Goal: Task Accomplishment & Management: Manage account settings

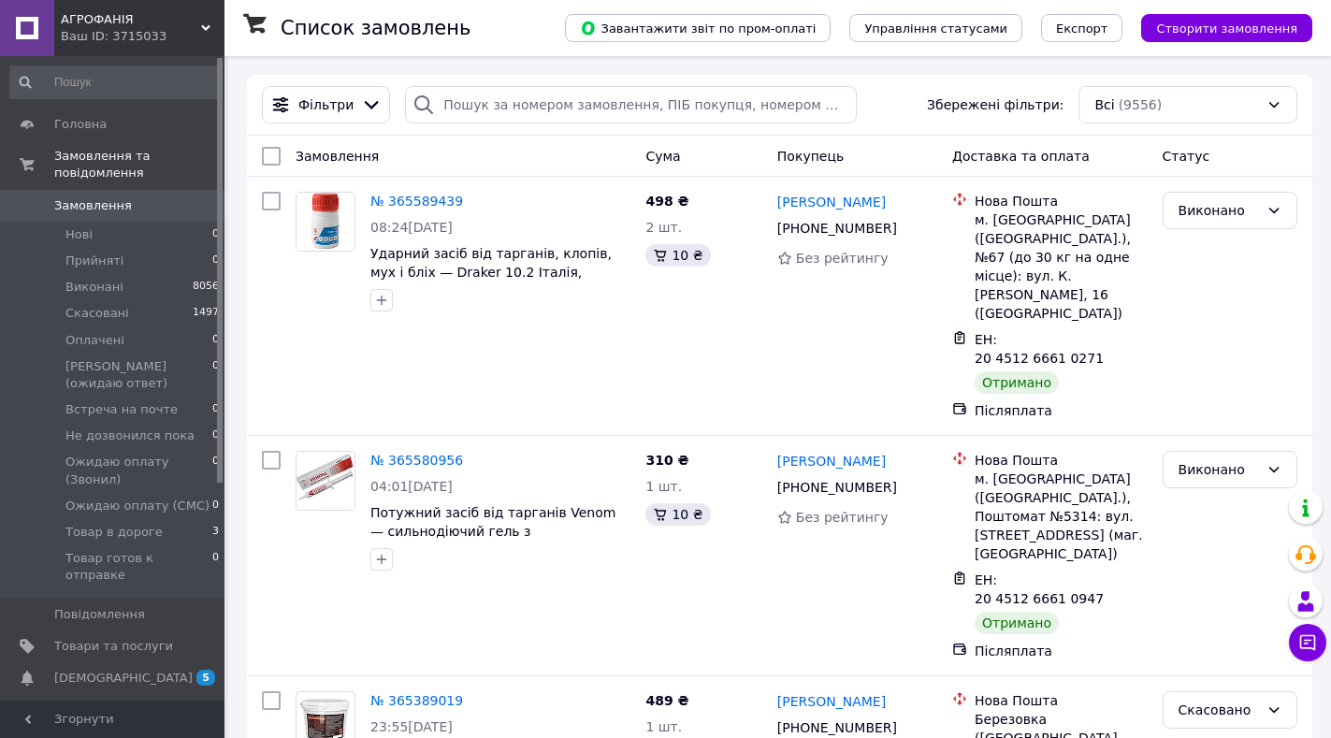
click at [200, 26] on span "АГРОФАНІЯ" at bounding box center [131, 19] width 140 height 17
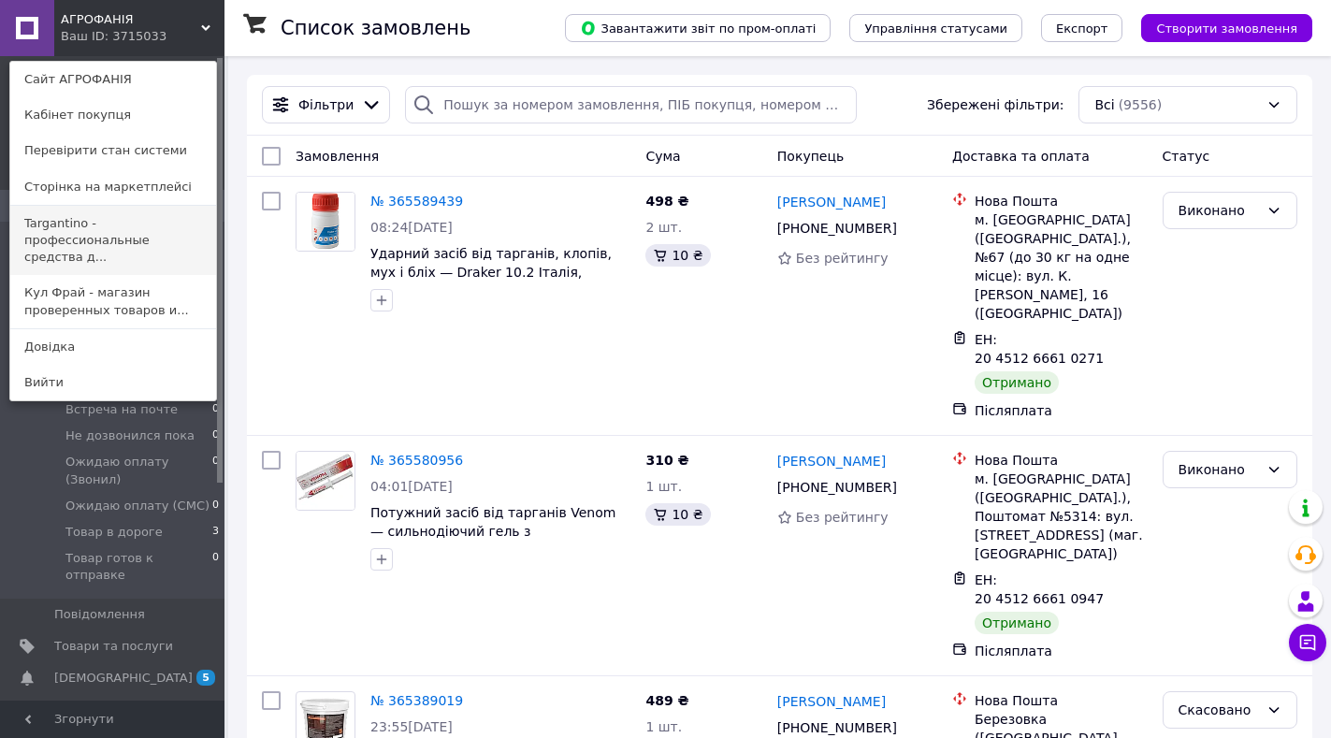
click at [88, 232] on link "Targantino - профессиональные средства д..." at bounding box center [113, 241] width 206 height 70
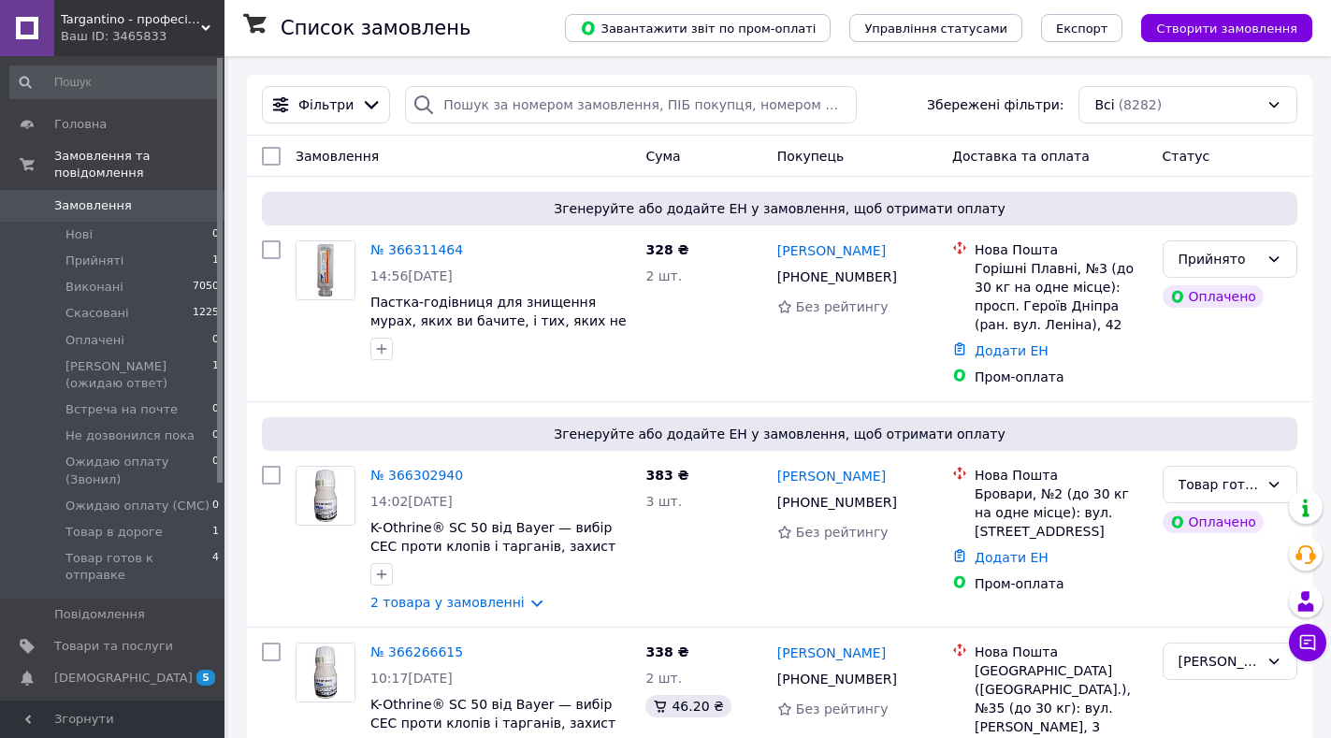
click at [200, 22] on span "Targantino - професійні засоби для ліквідації шкідників" at bounding box center [131, 19] width 140 height 17
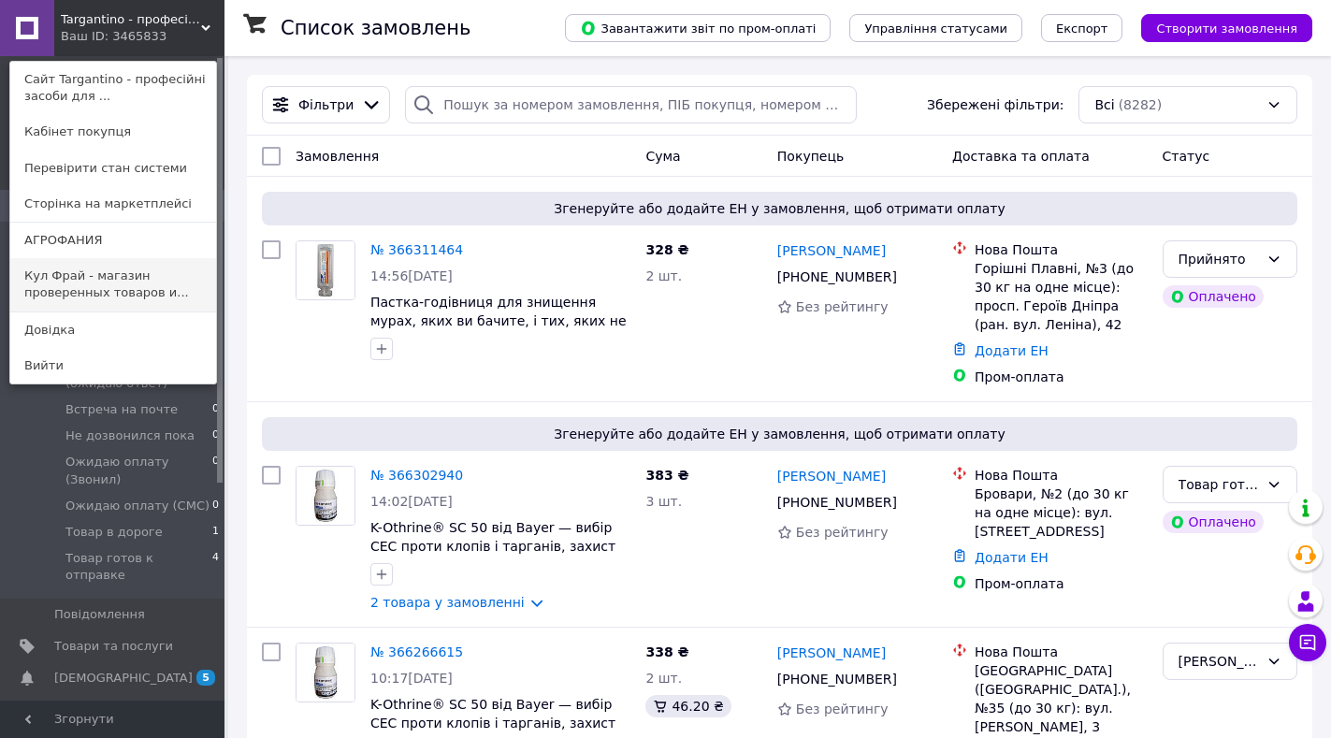
click at [51, 281] on link "Кул Фрай - магазин проверенных товаров и..." at bounding box center [113, 284] width 206 height 52
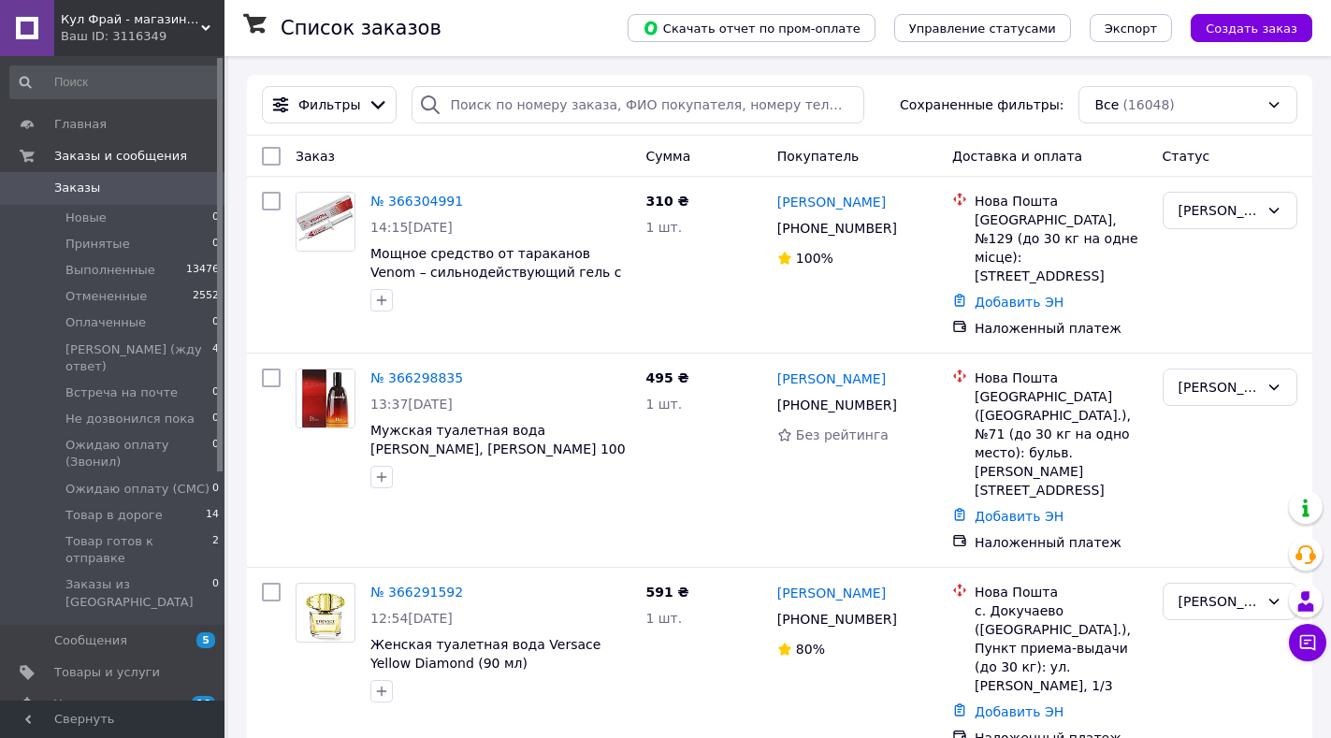
click at [209, 29] on icon at bounding box center [205, 27] width 9 height 9
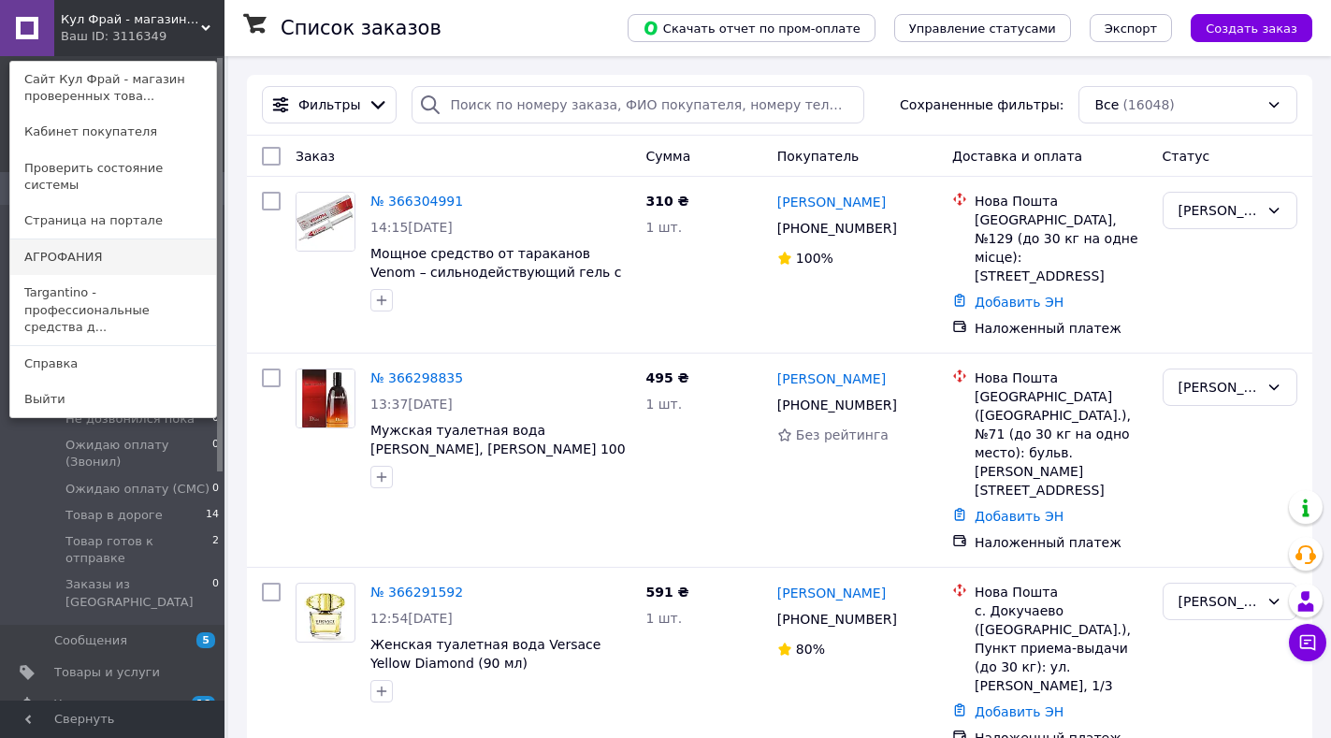
click at [74, 242] on link "АГРОФАНИЯ" at bounding box center [113, 257] width 206 height 36
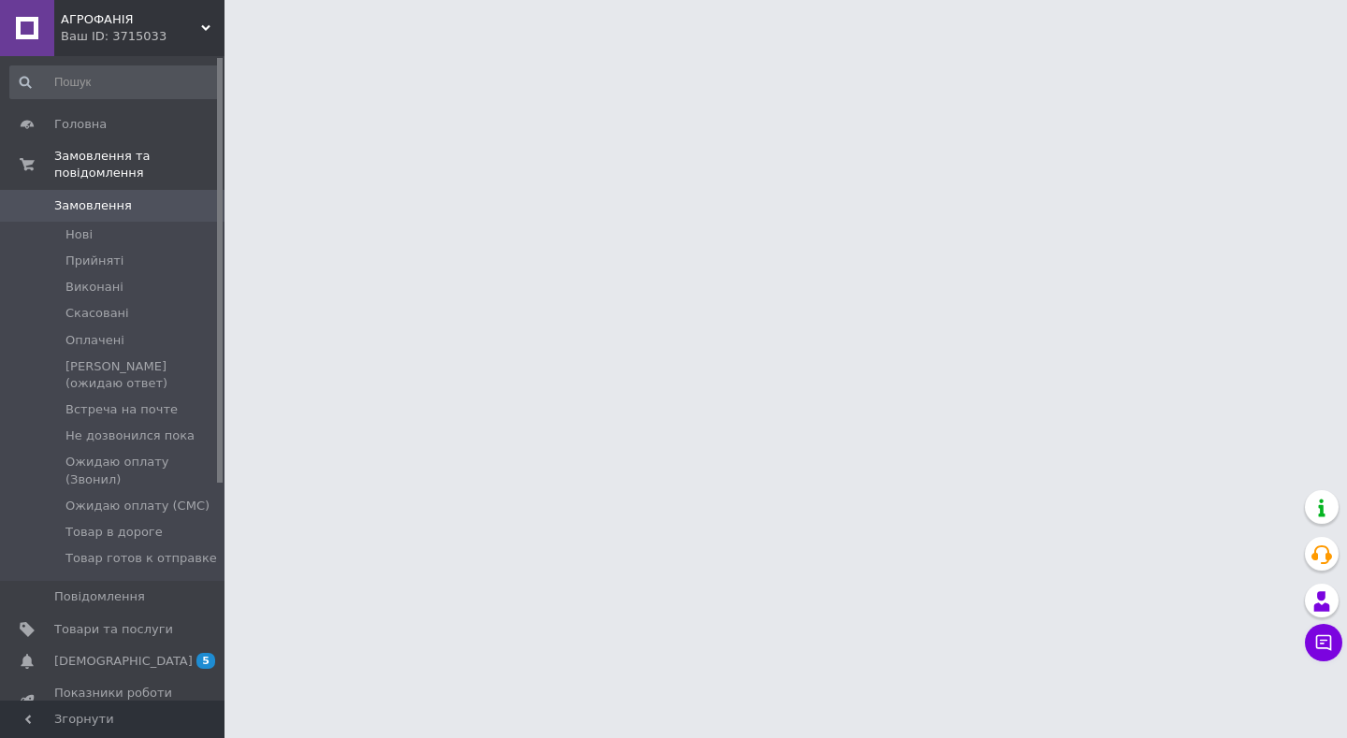
click at [209, 24] on icon at bounding box center [205, 27] width 9 height 9
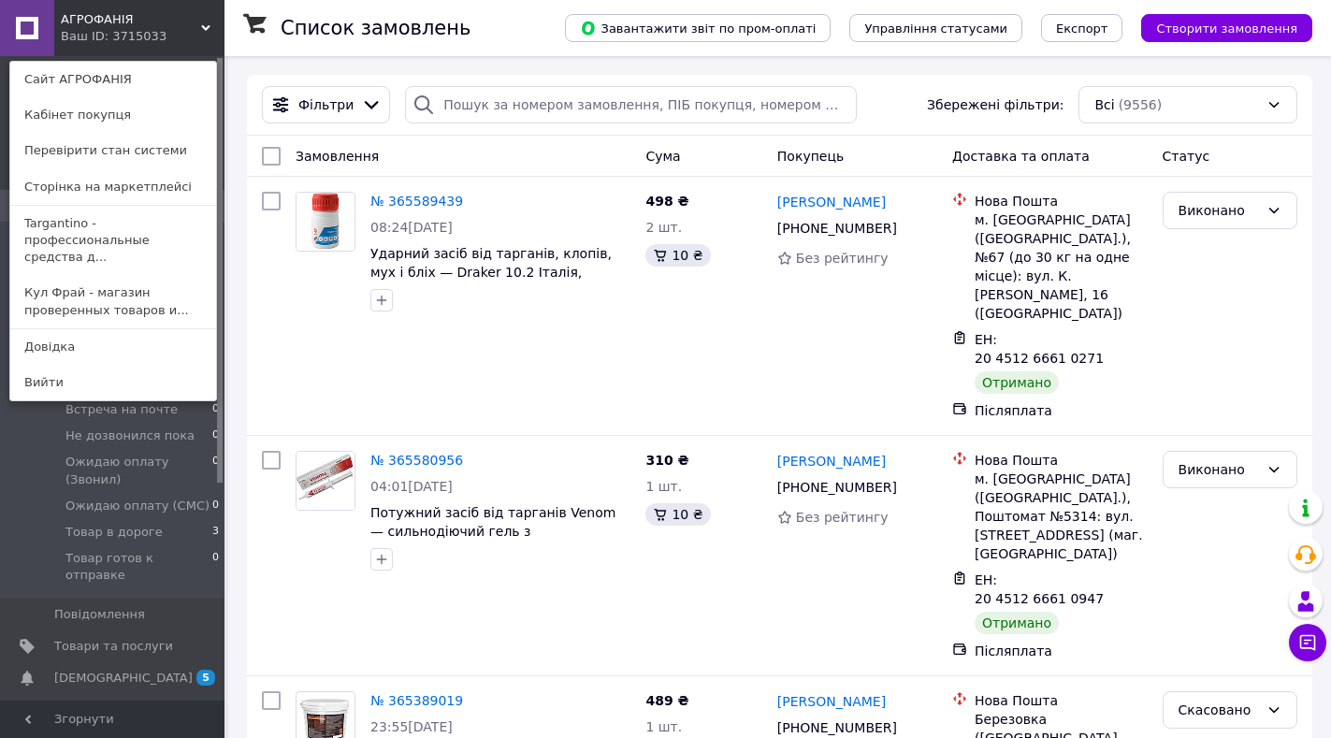
click at [198, 21] on div "АГРОФАНІЯ Ваш ID: 3715033 Сайт АГРОФАНІЯ Кабінет покупця Перевірити стан систем…" at bounding box center [112, 28] width 224 height 56
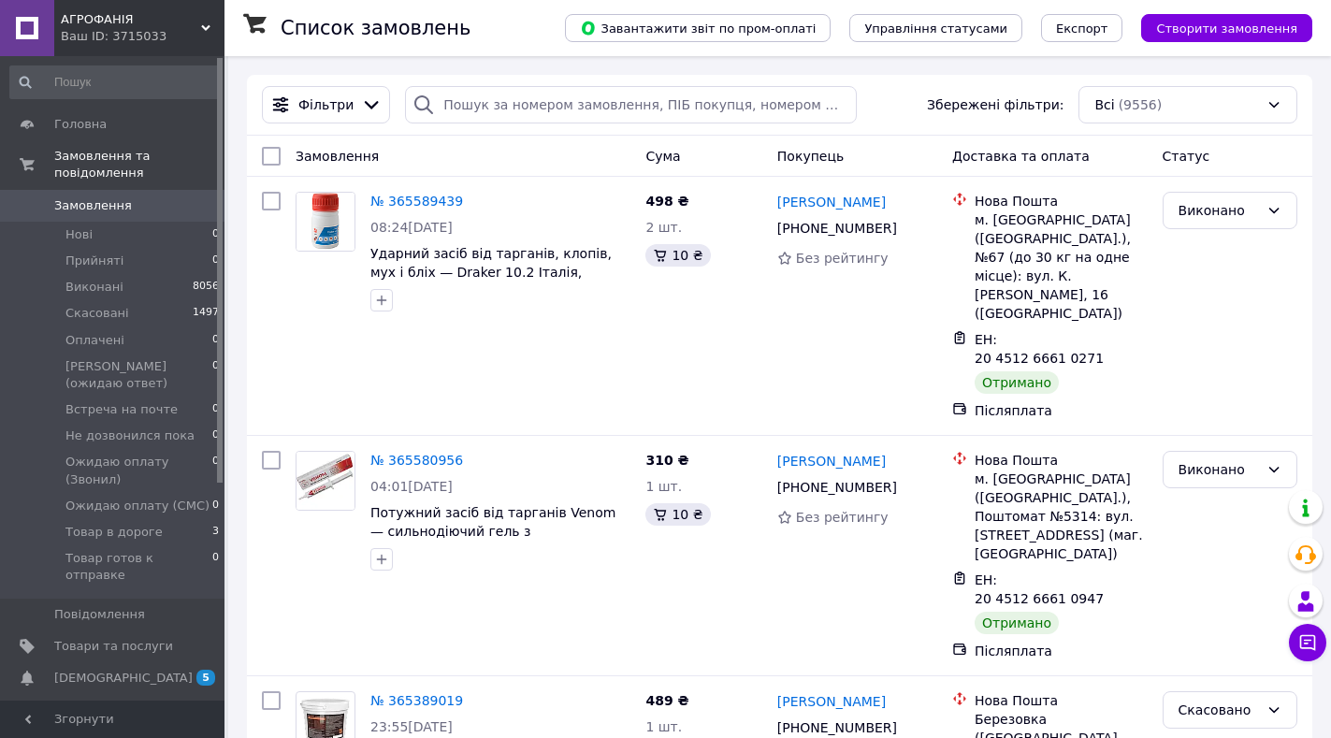
click at [196, 22] on span "АГРОФАНІЯ" at bounding box center [131, 19] width 140 height 17
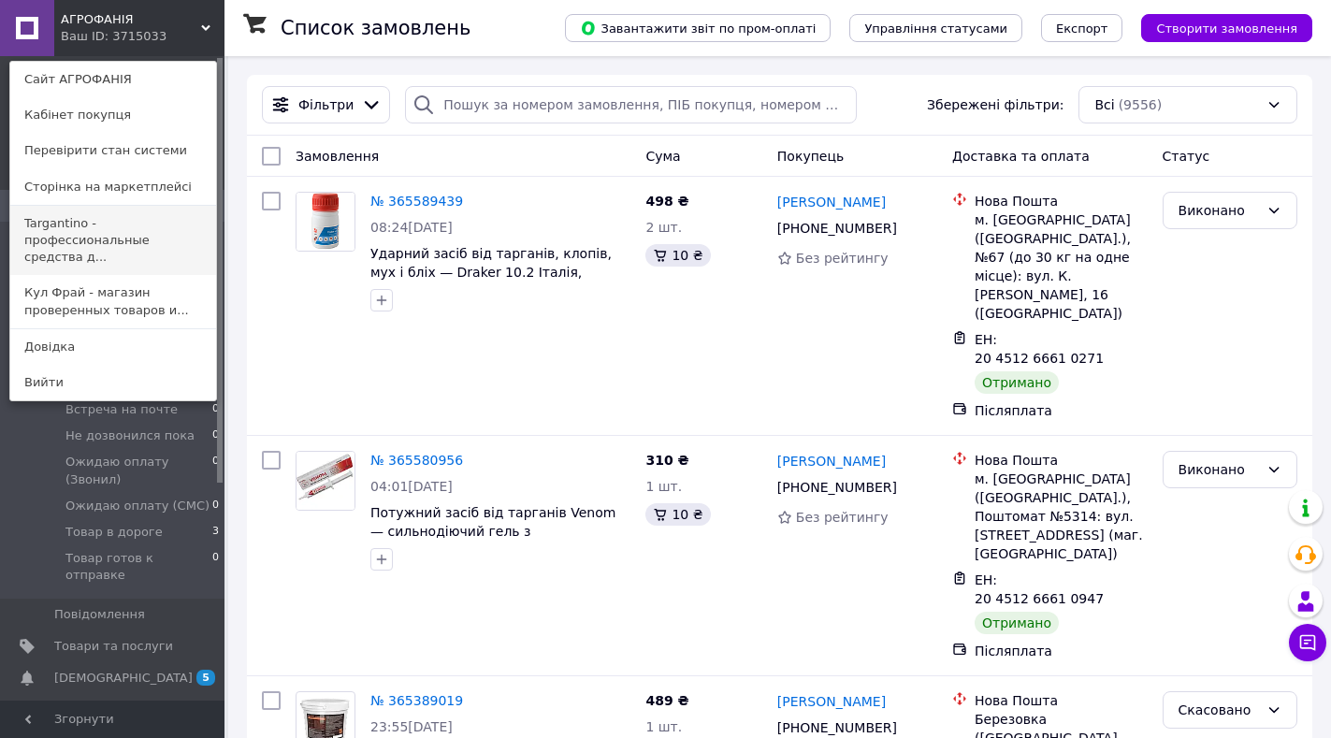
click at [43, 231] on link "Targantino - профессиональные средства д..." at bounding box center [113, 241] width 206 height 70
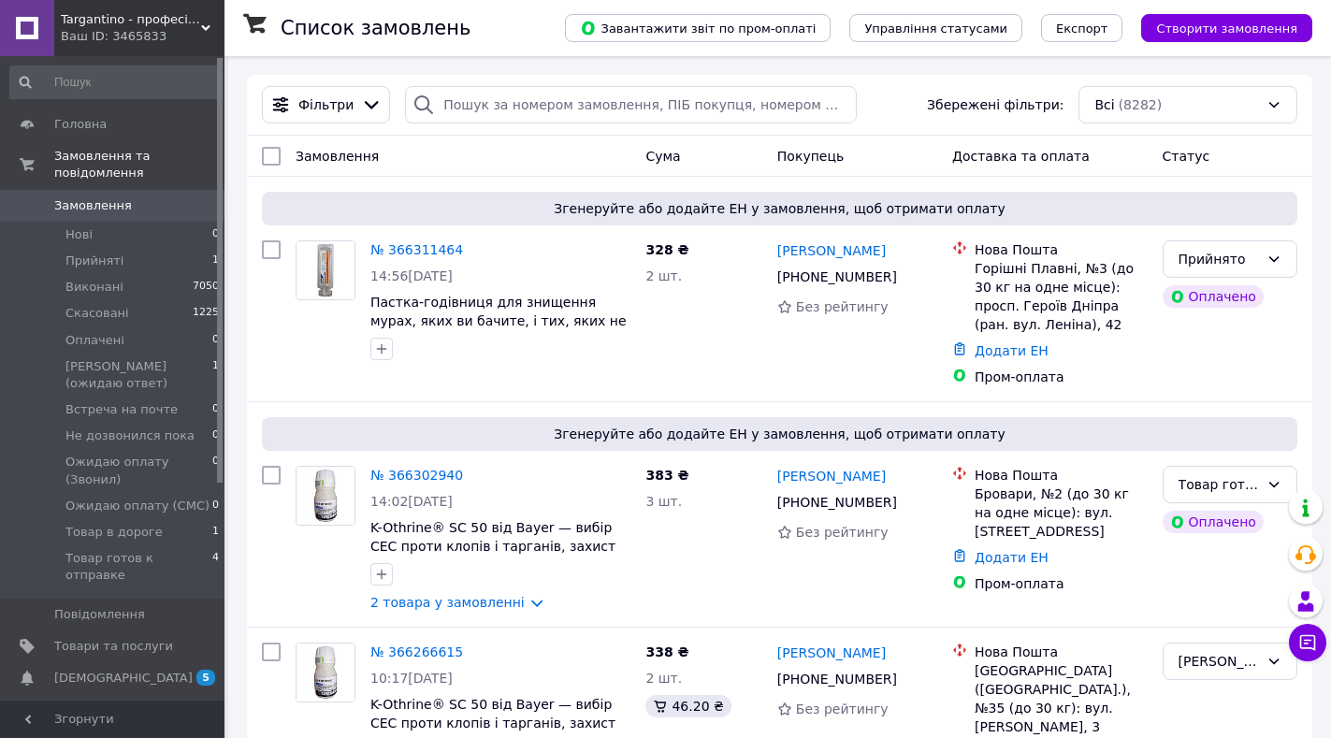
click at [208, 23] on icon at bounding box center [205, 27] width 9 height 9
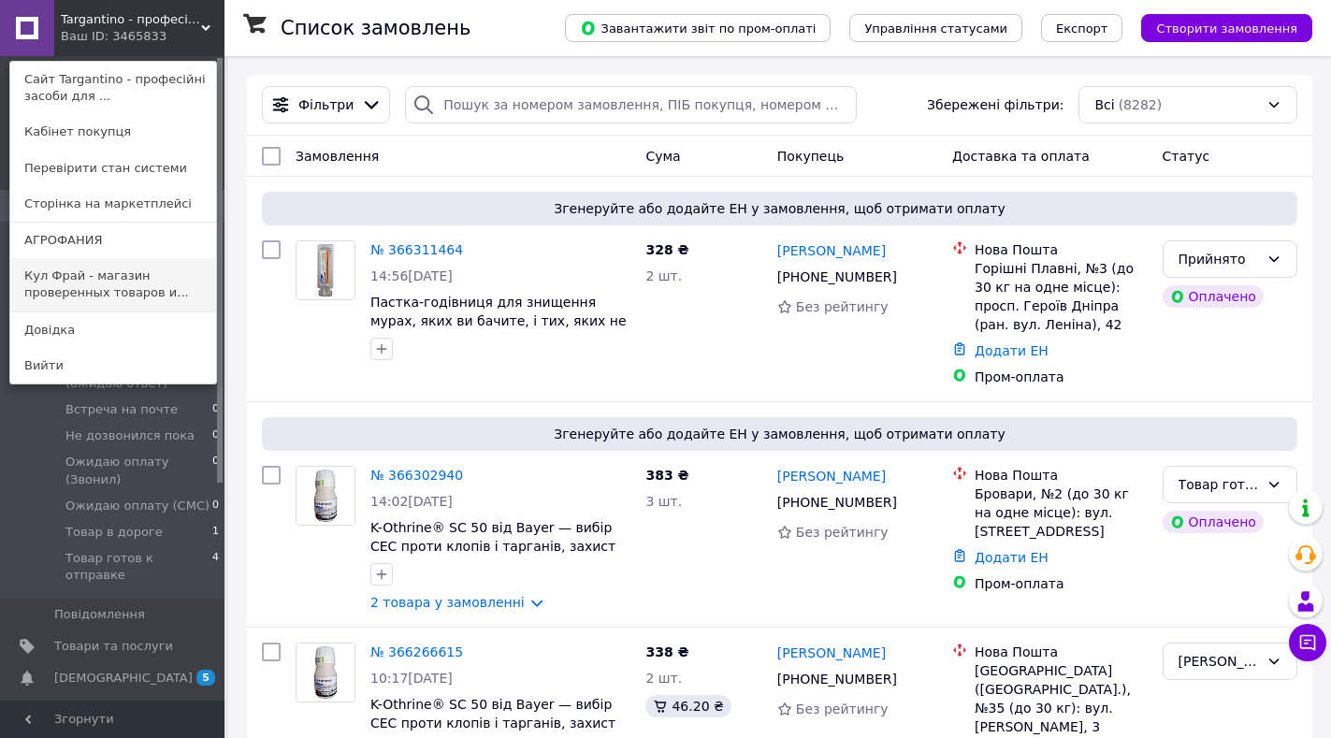
click at [59, 281] on link "Кул Фрай - магазин проверенных товаров и..." at bounding box center [113, 284] width 206 height 52
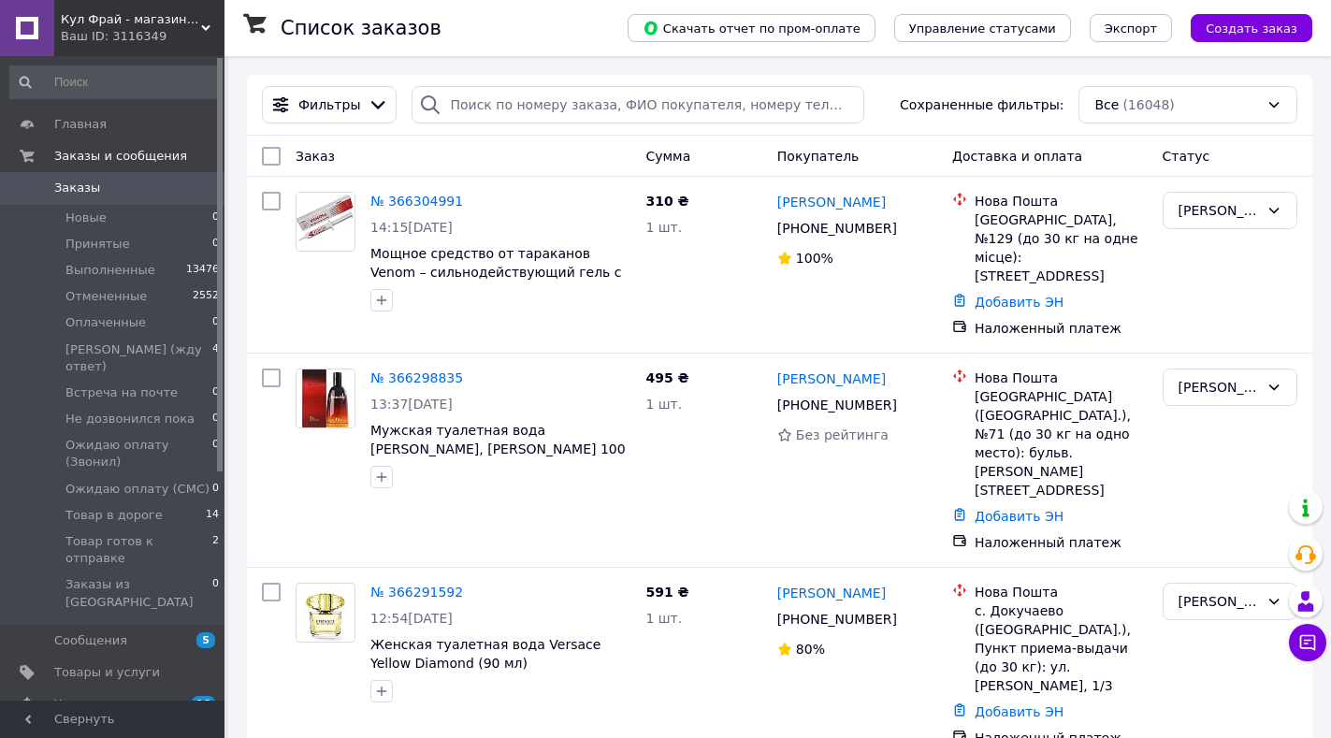
click at [208, 25] on icon at bounding box center [205, 27] width 9 height 9
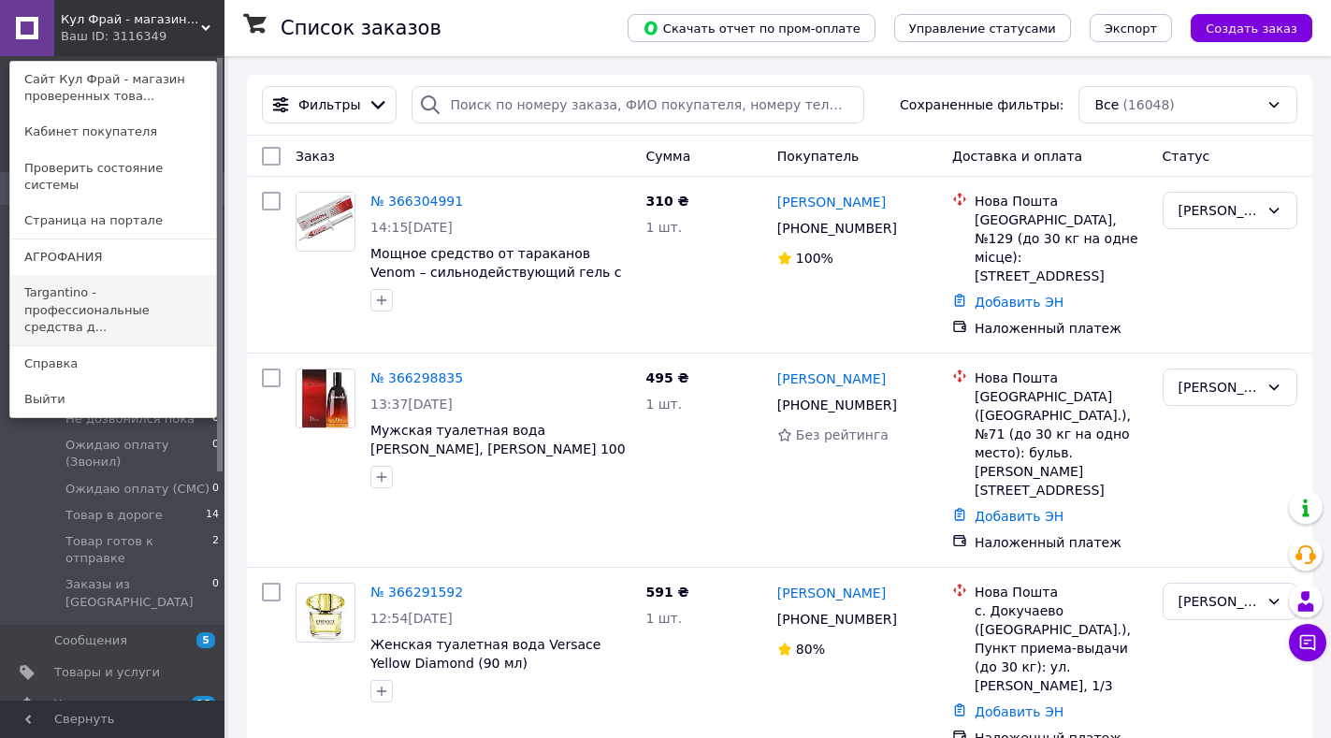
click at [45, 285] on link "Targantino - профессиональные средства д..." at bounding box center [113, 310] width 206 height 70
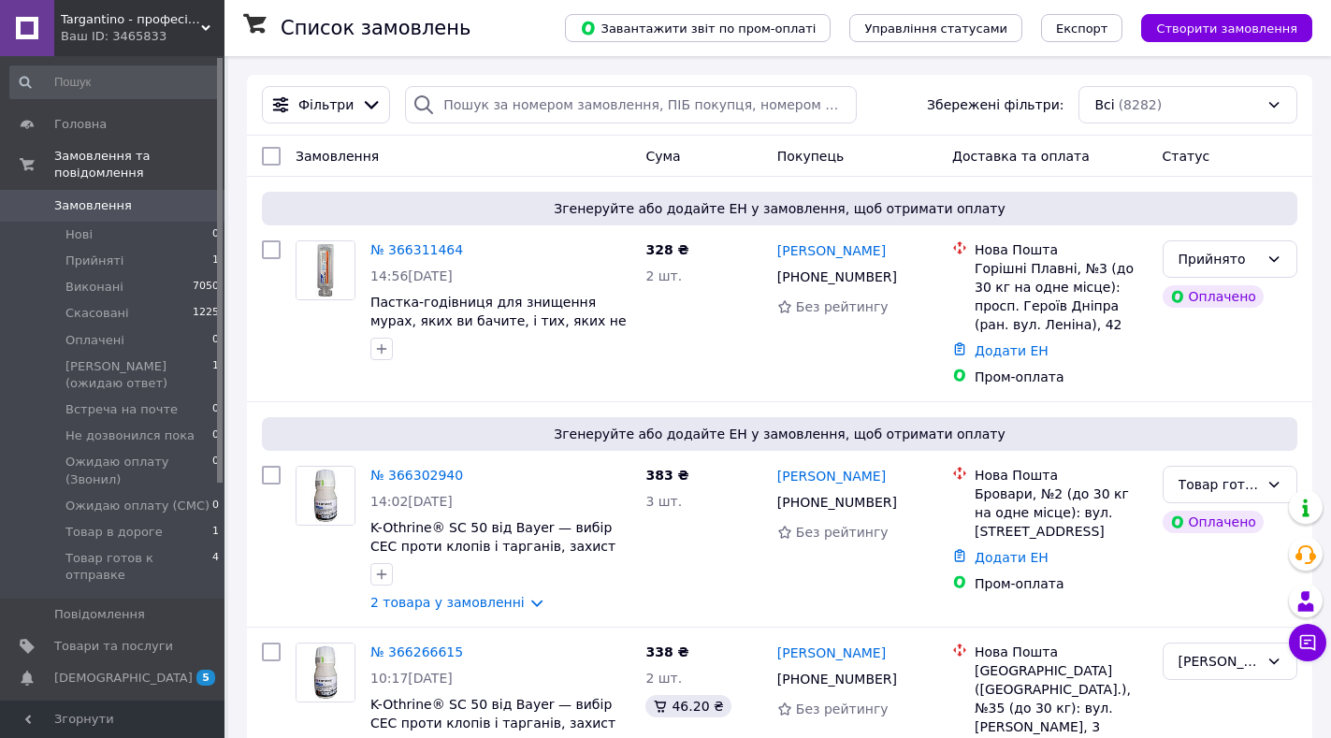
click at [204, 27] on use at bounding box center [205, 28] width 9 height 6
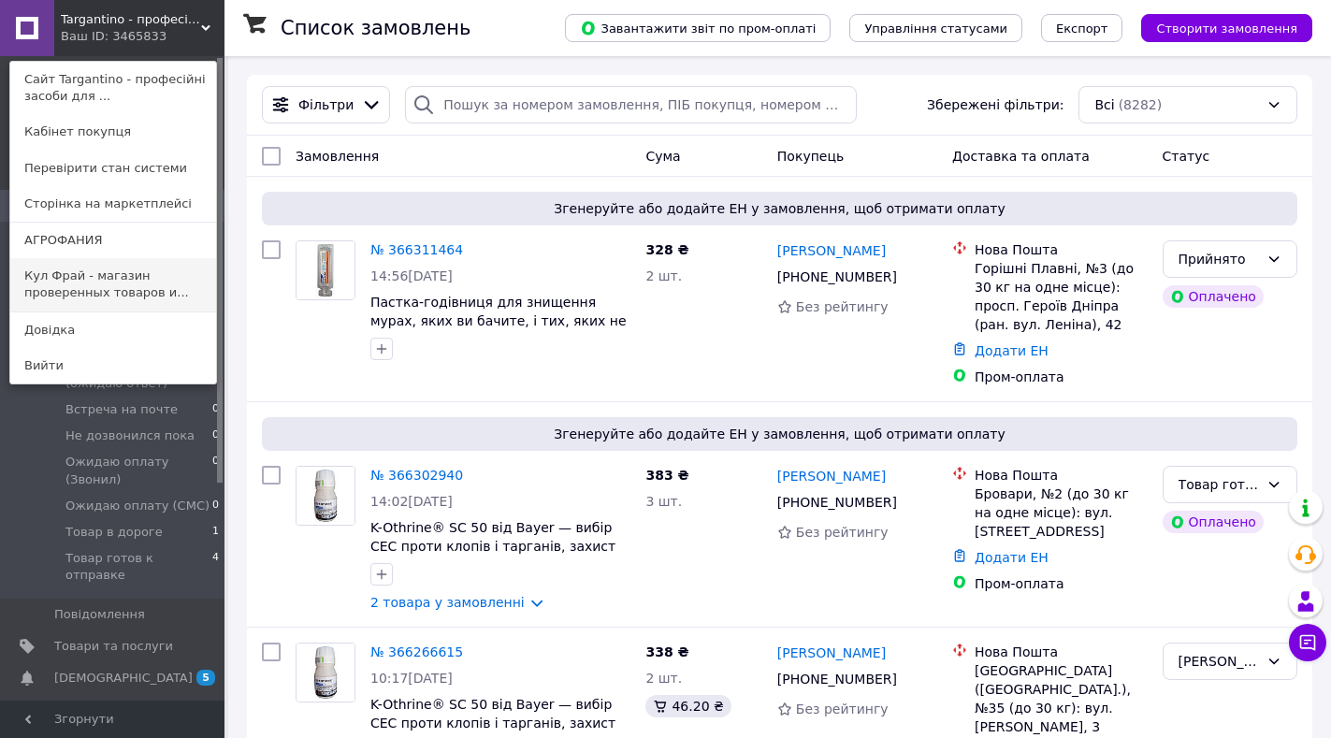
click at [56, 274] on link "Кул Фрай - магазин проверенных товаров и..." at bounding box center [113, 284] width 206 height 52
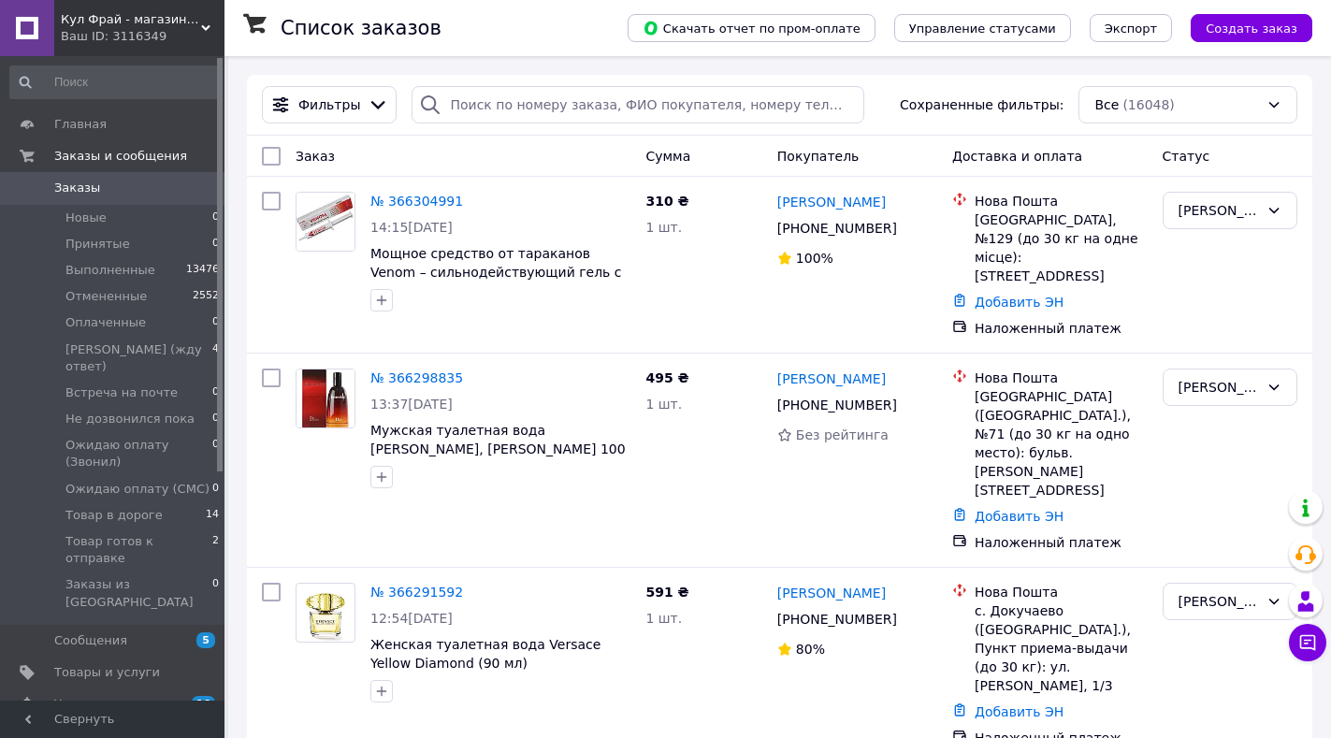
click at [203, 25] on use at bounding box center [205, 28] width 9 height 6
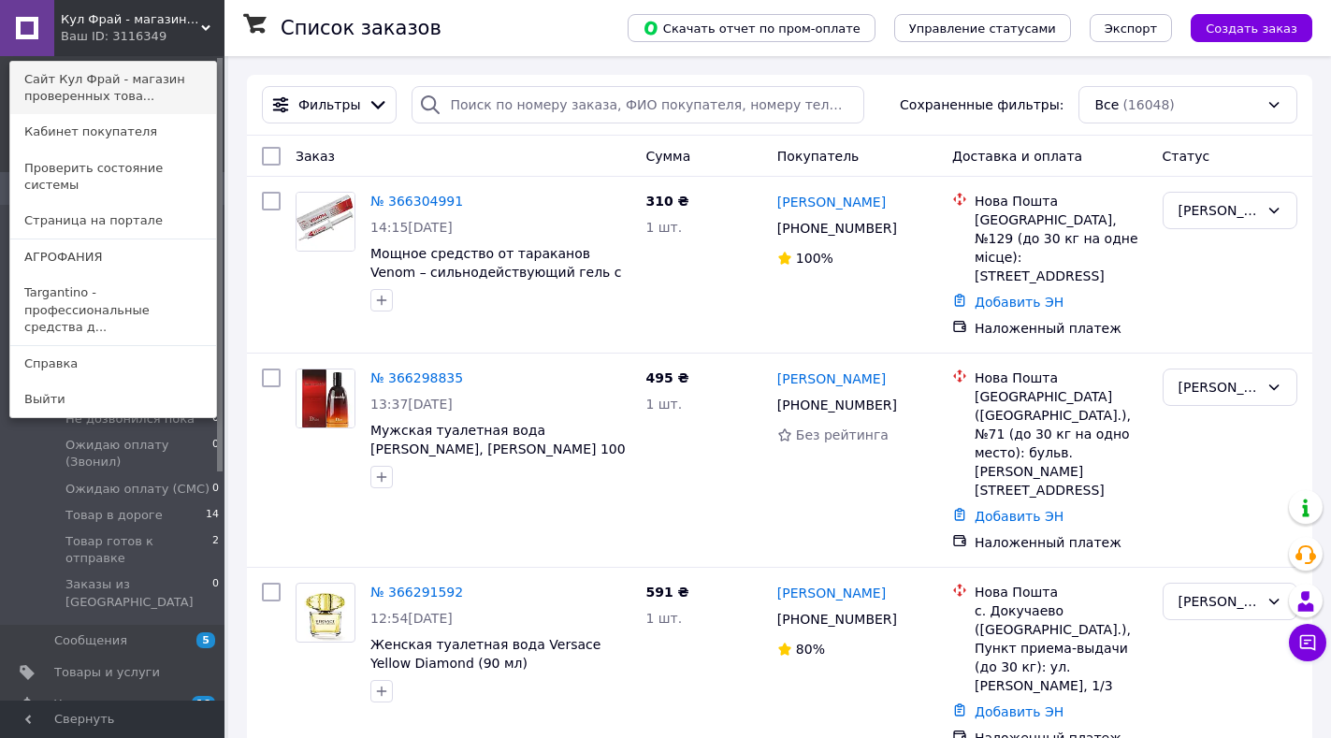
click at [119, 71] on link "Сайт Кул Фрай - магазин проверенных това..." at bounding box center [113, 88] width 206 height 52
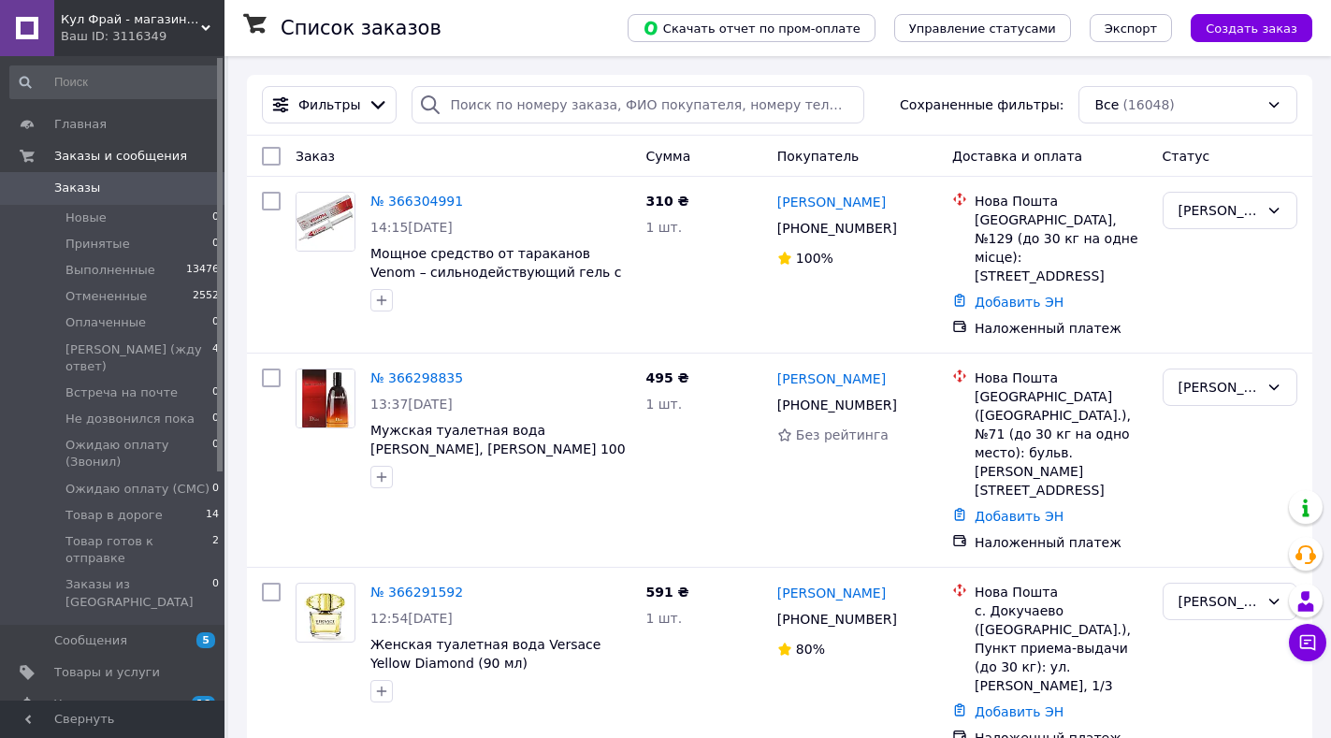
click at [207, 21] on div "Кул Фрай - магазин проверенных товаров и умеренных цен Ваш ID: 3116349" at bounding box center [139, 28] width 170 height 56
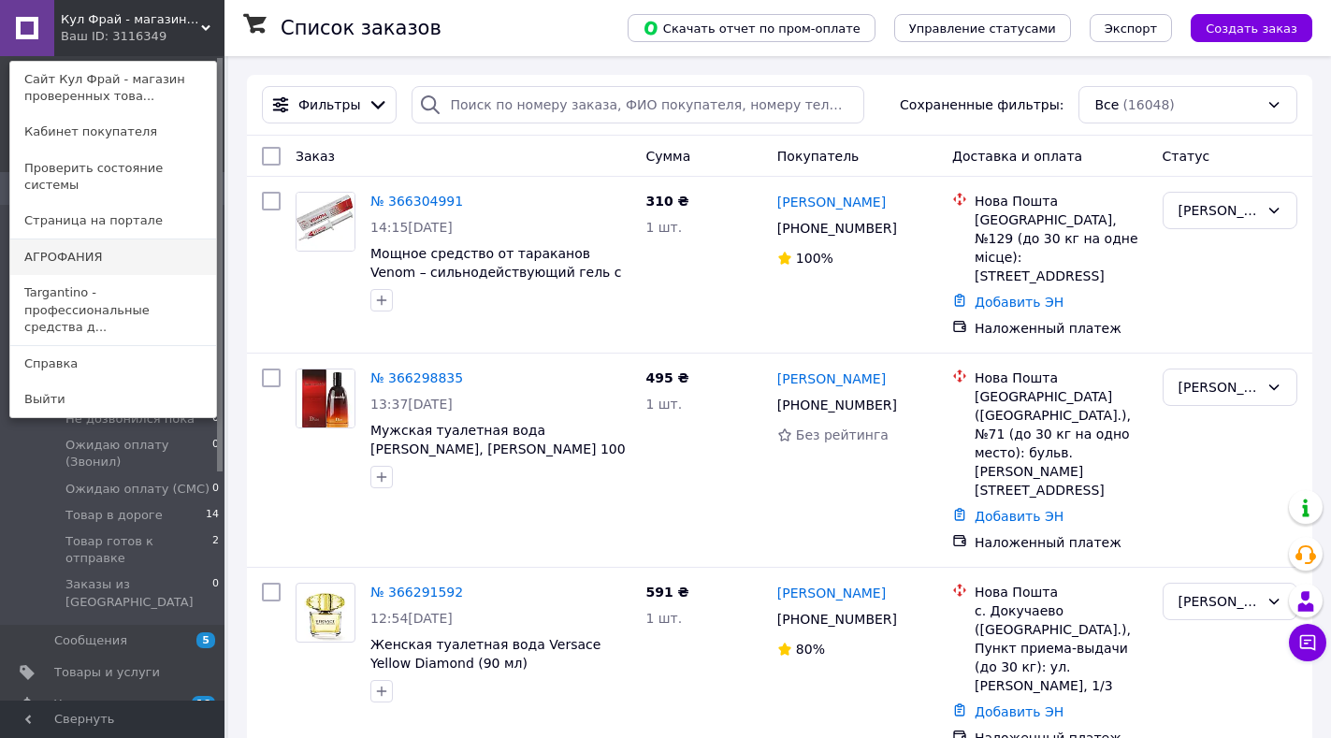
click at [67, 247] on link "АГРОФАНИЯ" at bounding box center [113, 257] width 206 height 36
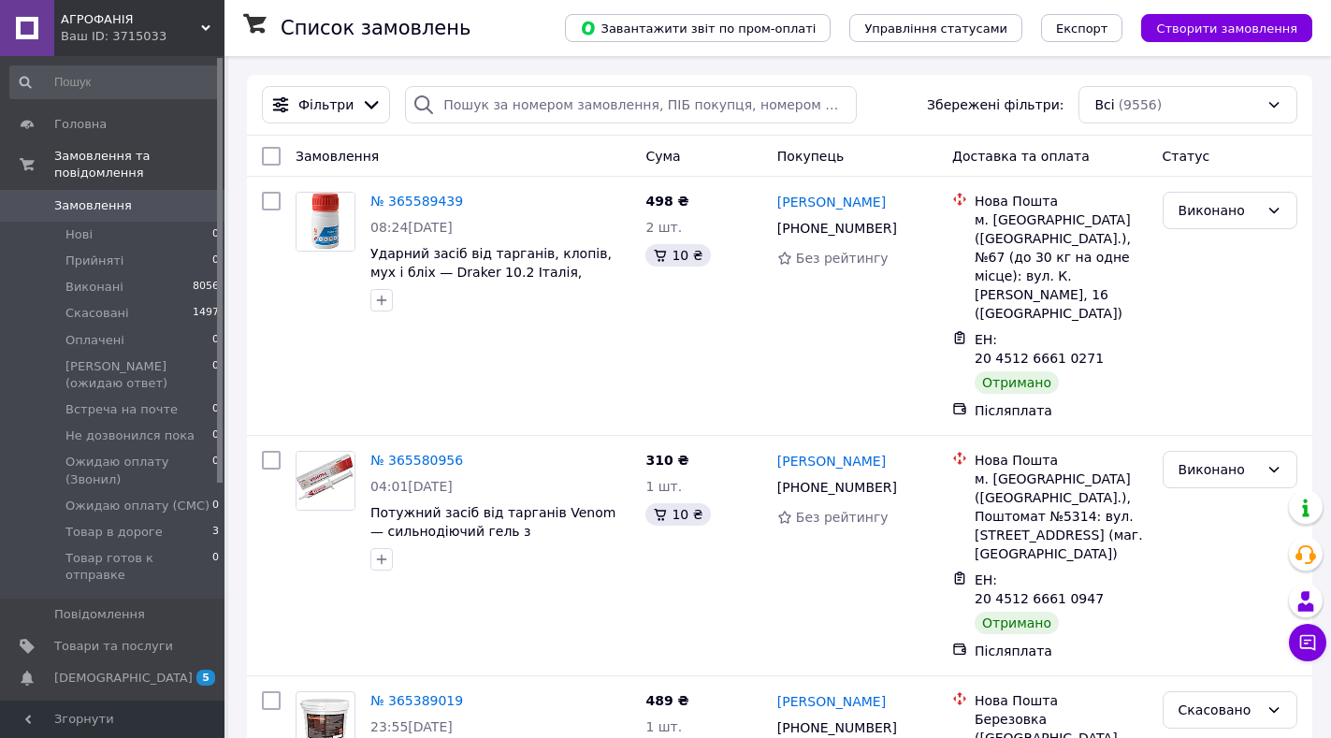
click at [200, 26] on span "АГРОФАНІЯ" at bounding box center [131, 19] width 140 height 17
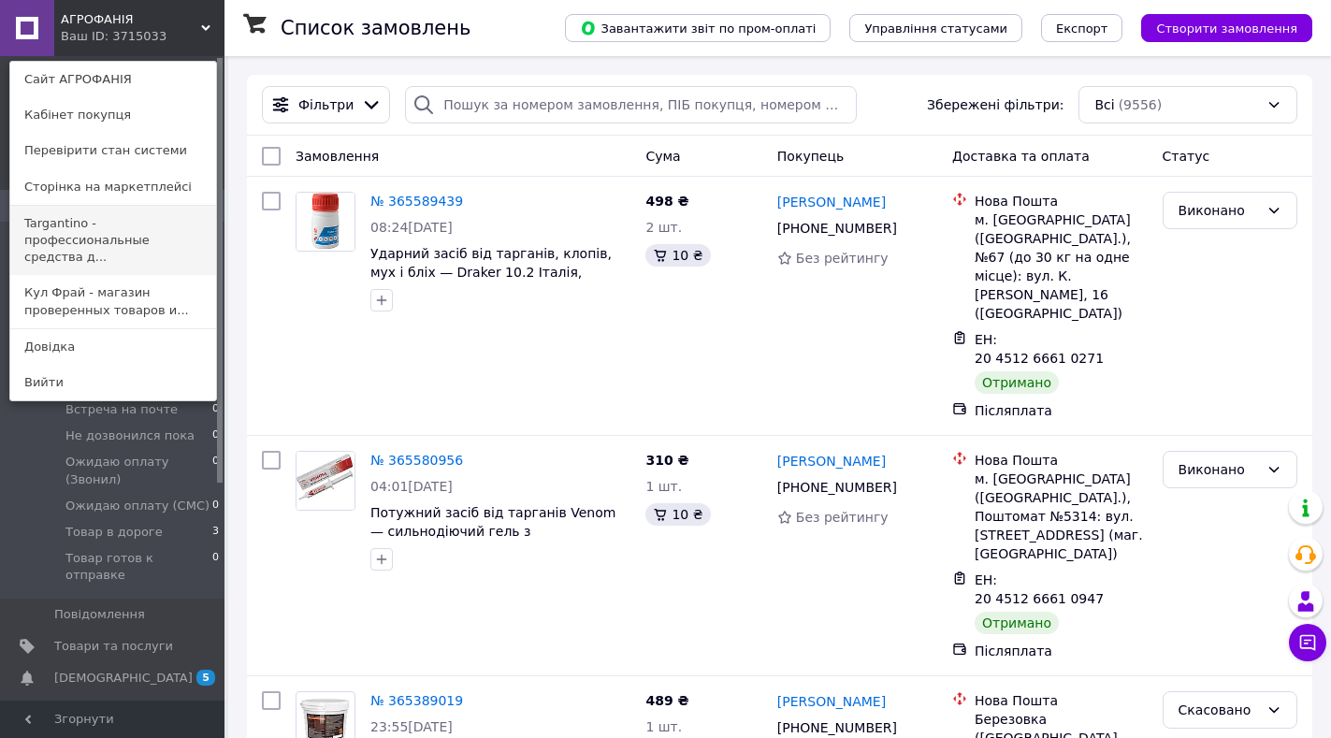
click at [59, 234] on link "Targantino - профессиональные средства д..." at bounding box center [113, 241] width 206 height 70
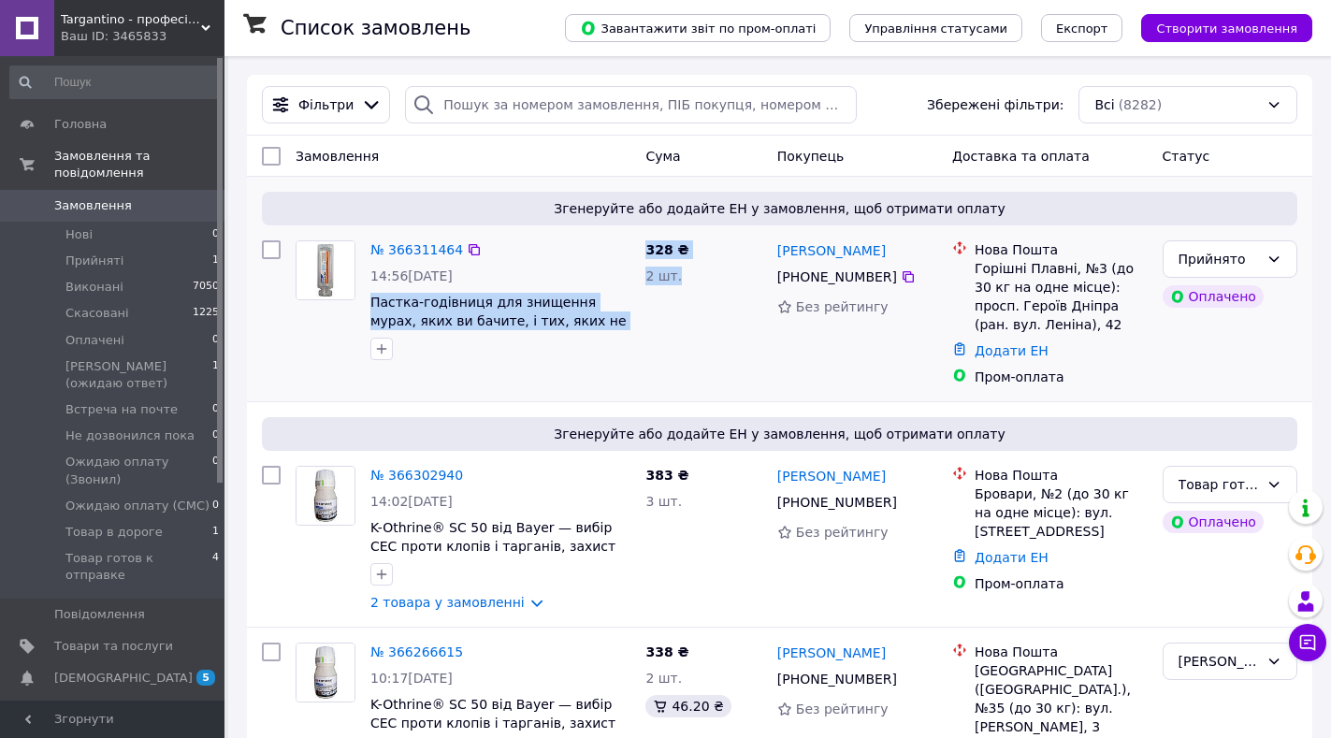
drag, startPoint x: 370, startPoint y: 303, endPoint x: 692, endPoint y: 323, distance: 322.4
click at [692, 323] on div "№ 366311464 14:56[DATE] Пастка-годівниця для знищення мурах, яких ви бачите, і …" at bounding box center [779, 313] width 1050 height 161
click at [407, 250] on link "№ 366311464" at bounding box center [416, 249] width 93 height 15
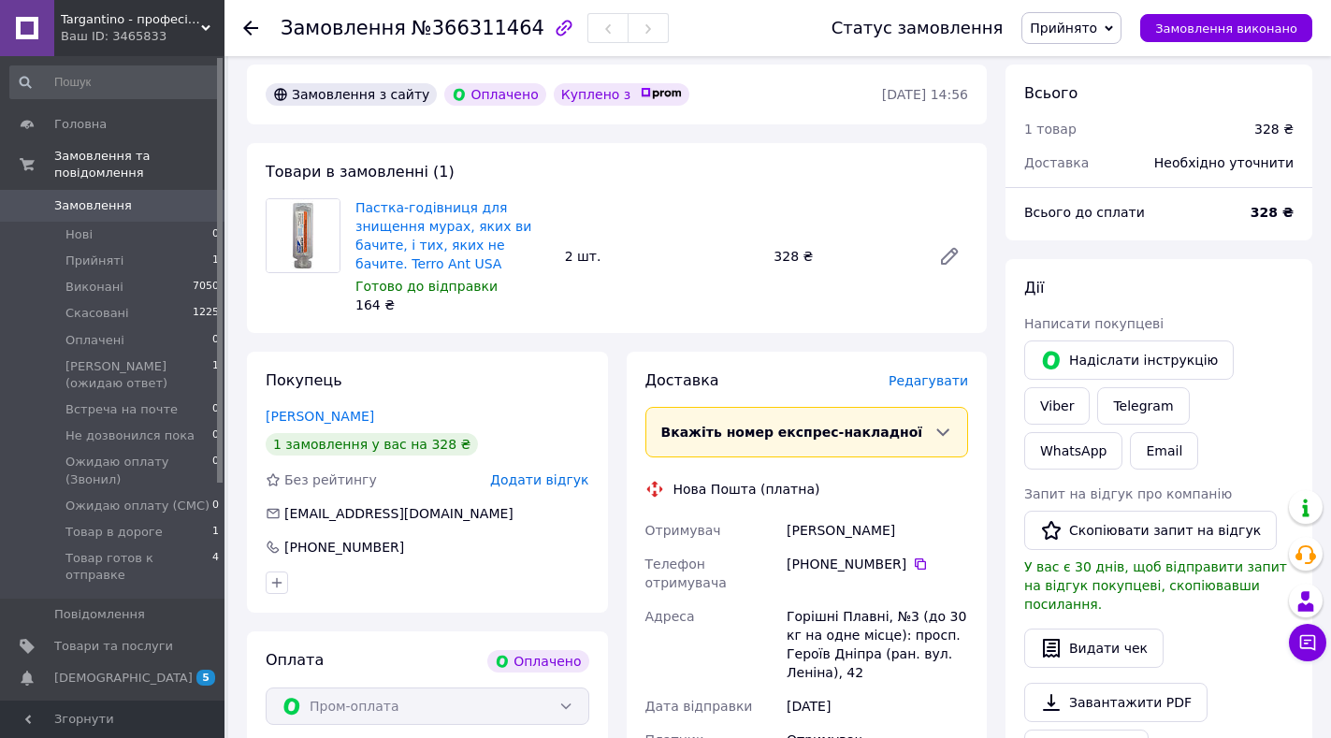
scroll to position [561, 0]
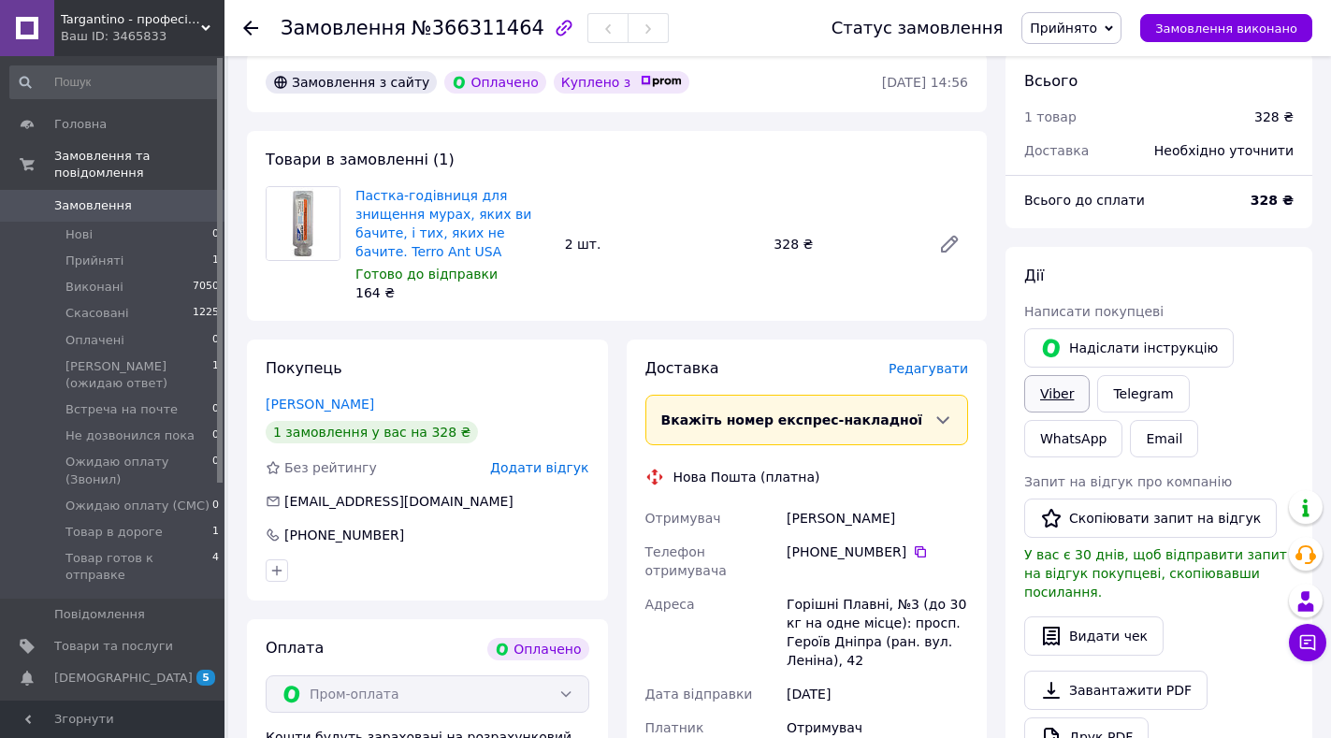
click at [1090, 375] on link "Viber" at bounding box center [1056, 393] width 65 height 37
click at [1069, 33] on span "Прийнято" at bounding box center [1063, 28] width 67 height 15
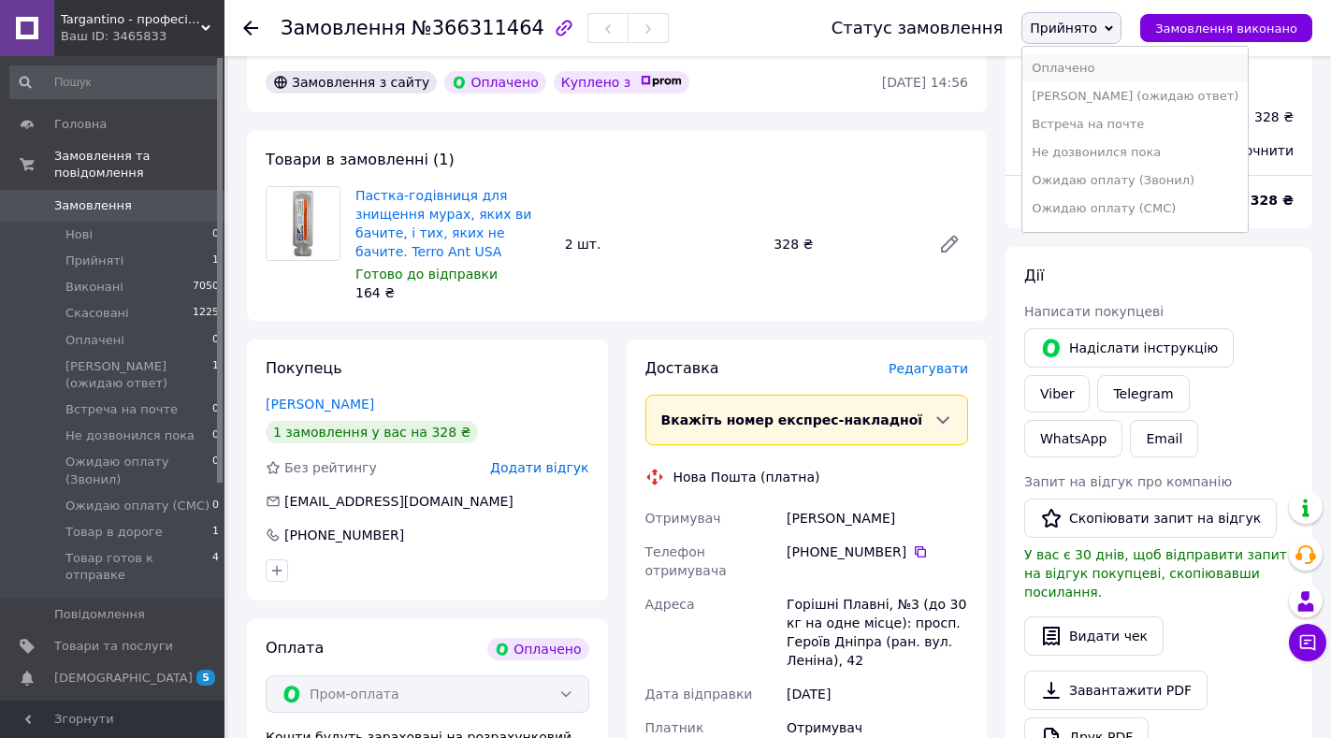
scroll to position [105, 0]
click at [1119, 206] on li "Товар готов к отправке" at bounding box center [1134, 213] width 225 height 28
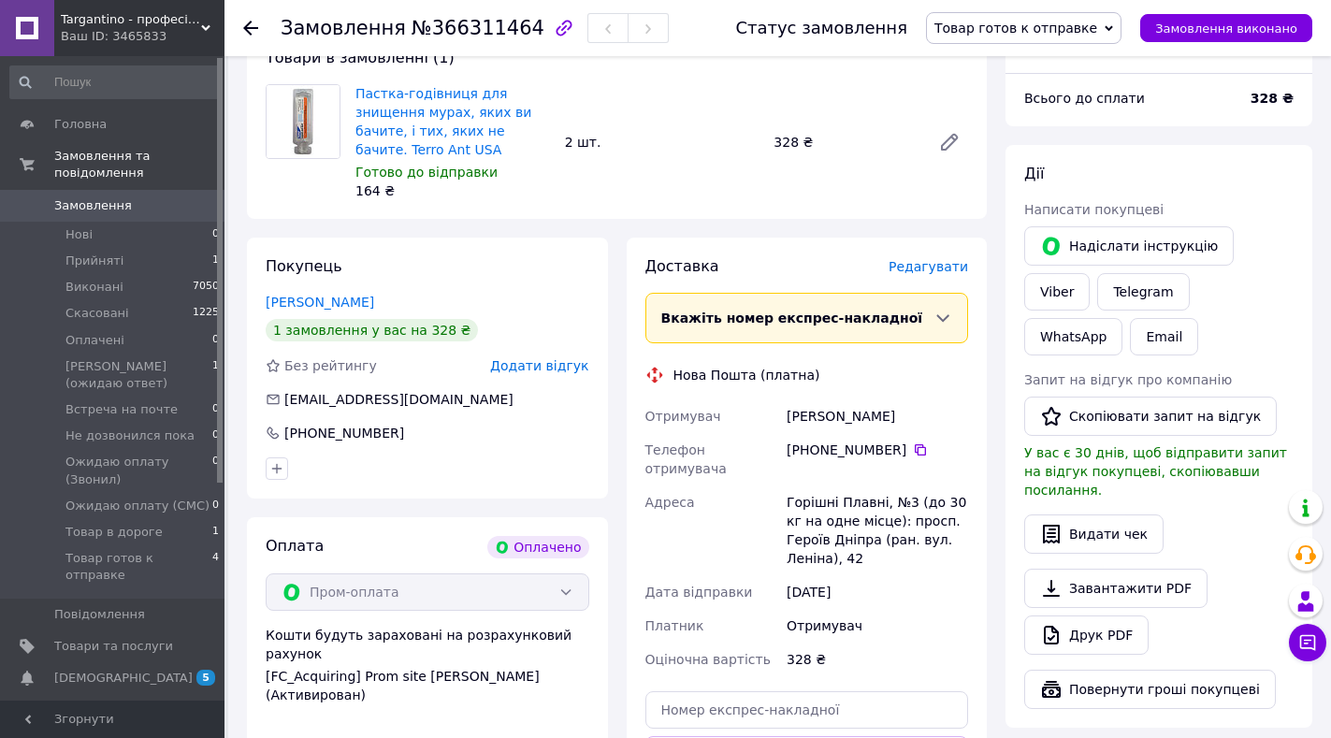
scroll to position [748, 0]
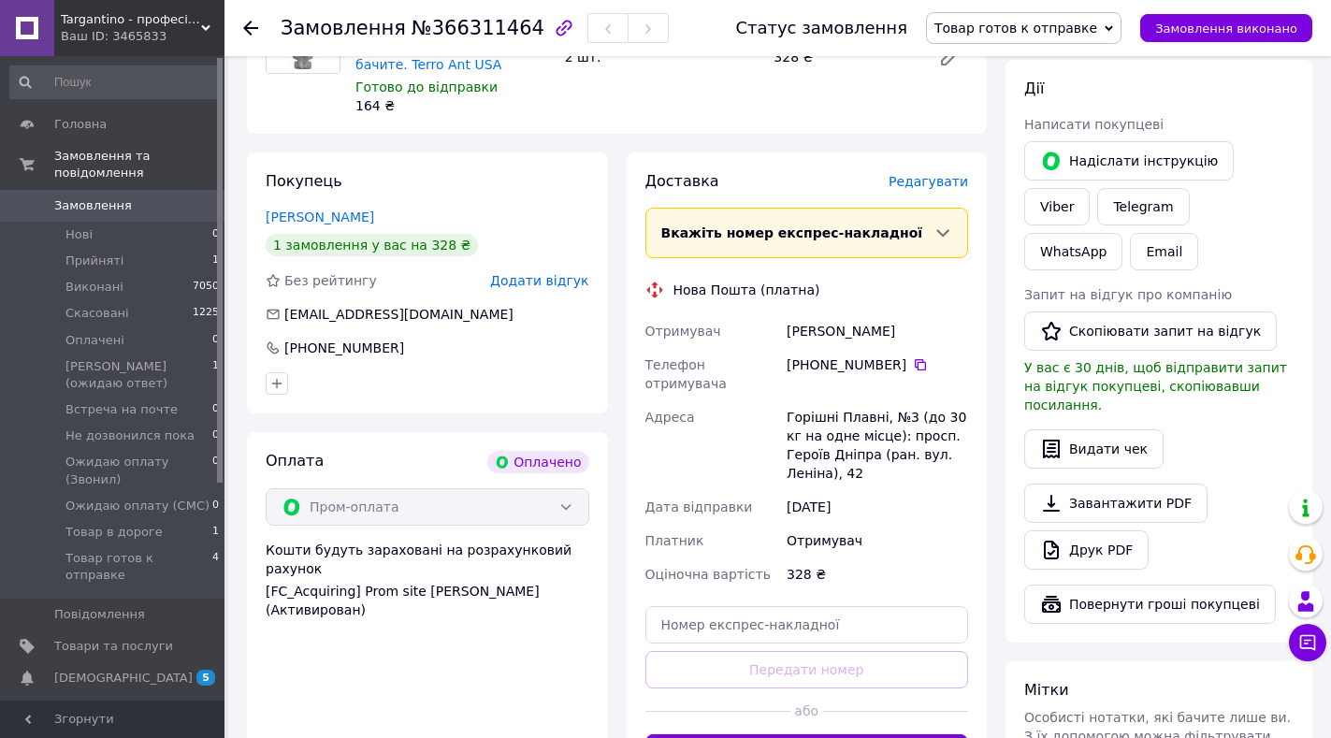
click at [210, 25] on icon at bounding box center [205, 27] width 9 height 9
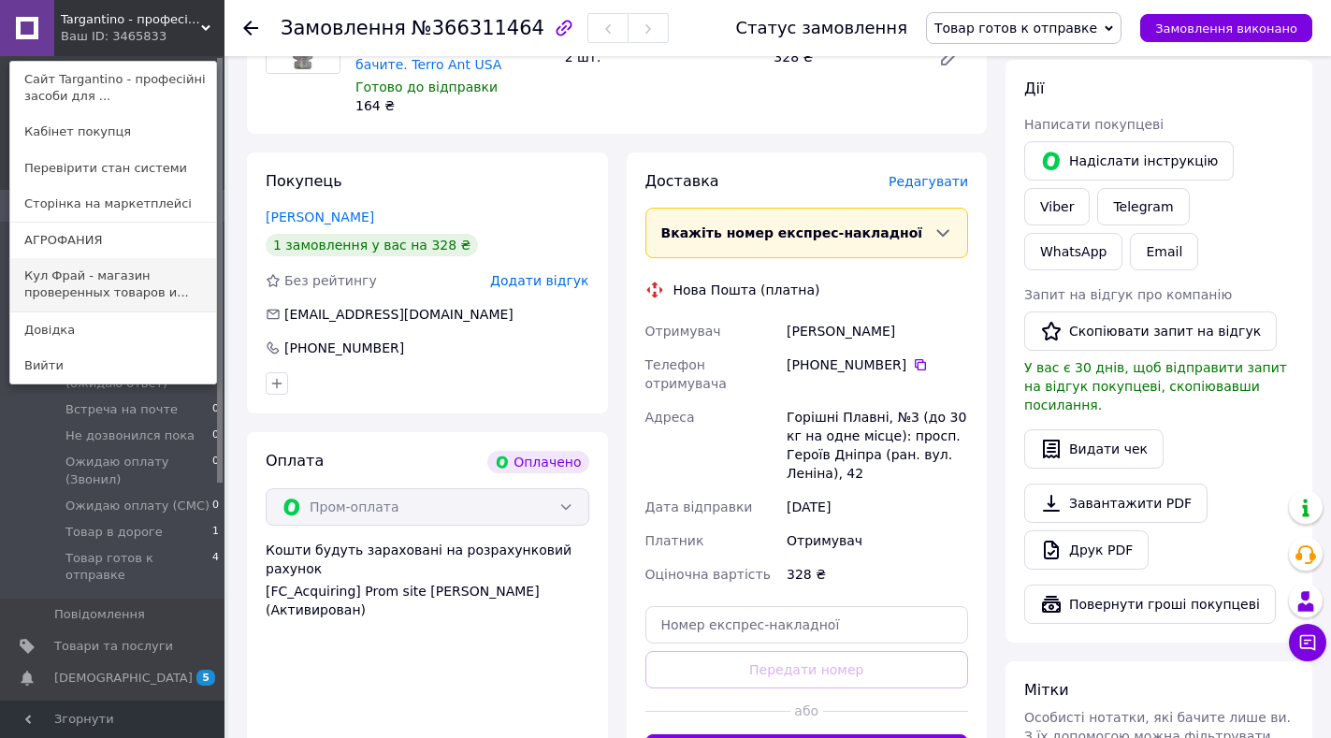
click at [63, 289] on link "Кул Фрай - магазин проверенных товаров и..." at bounding box center [113, 284] width 206 height 52
